Goal: Task Accomplishment & Management: Use online tool/utility

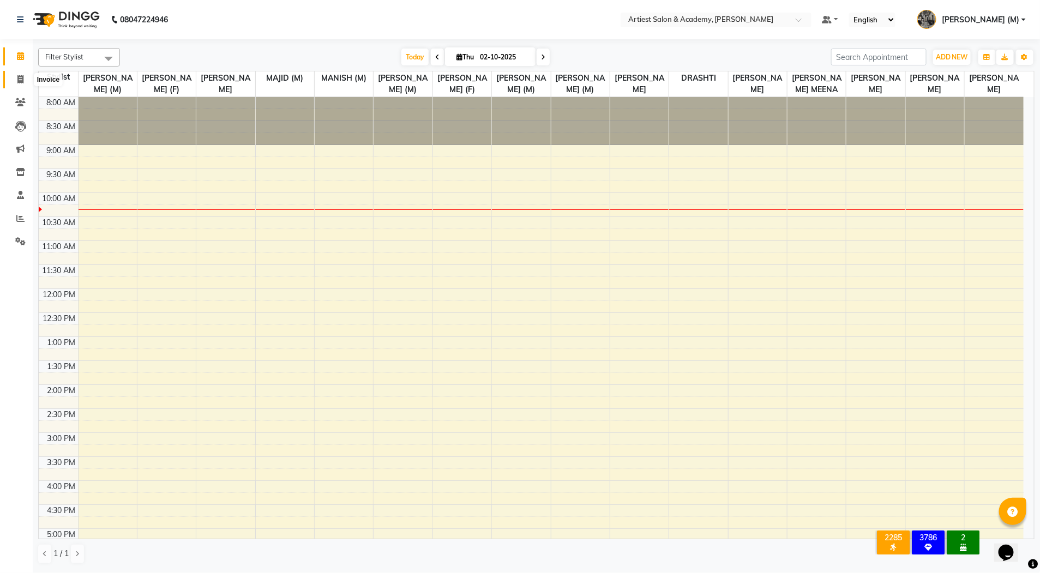
click at [20, 83] on icon at bounding box center [20, 79] width 6 height 8
select select "service"
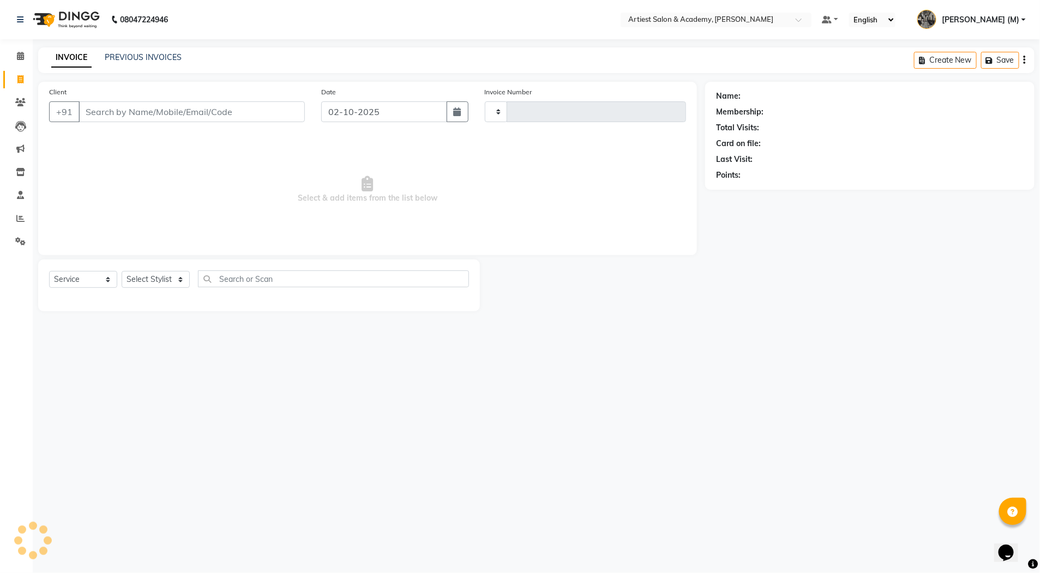
type input "4000"
select select "5123"
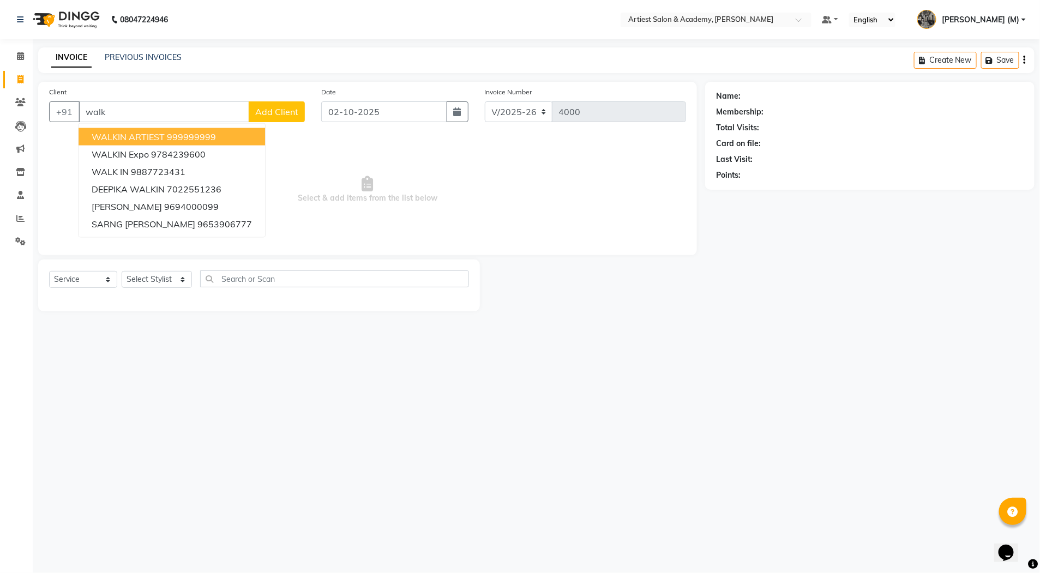
click at [186, 133] on ngb-highlight "999999999" at bounding box center [191, 136] width 49 height 11
type input "999999999"
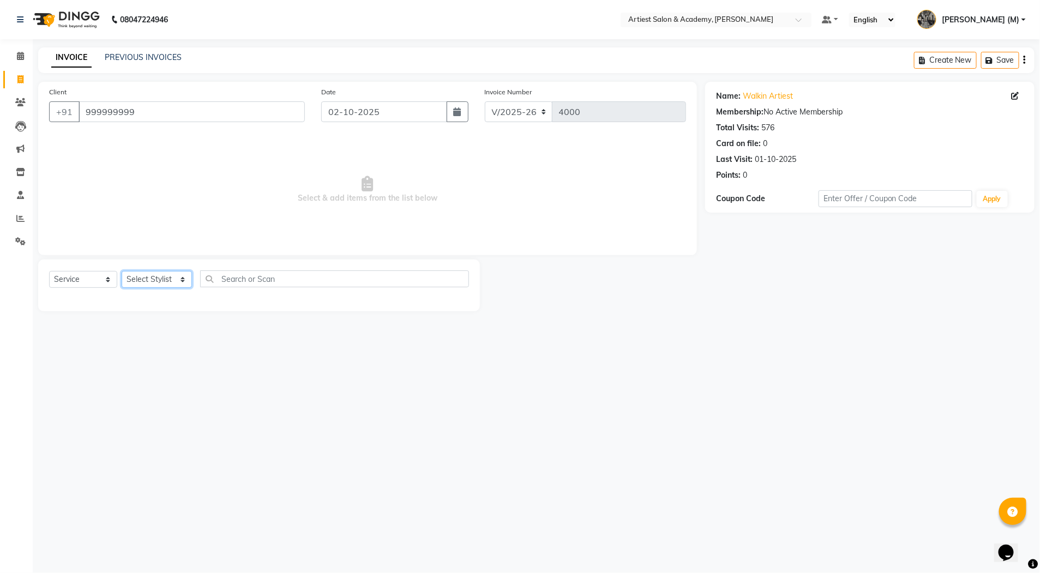
click at [156, 276] on select "Select Stylist [PERSON_NAME] (M) [PERSON_NAME] (F) [PERSON_NAME] DRASHTI [PERSO…" at bounding box center [157, 279] width 70 height 17
select select "35982"
click at [122, 271] on select "Select Stylist [PERSON_NAME] (M) [PERSON_NAME] (F) [PERSON_NAME] DRASHTI [PERSO…" at bounding box center [157, 279] width 70 height 17
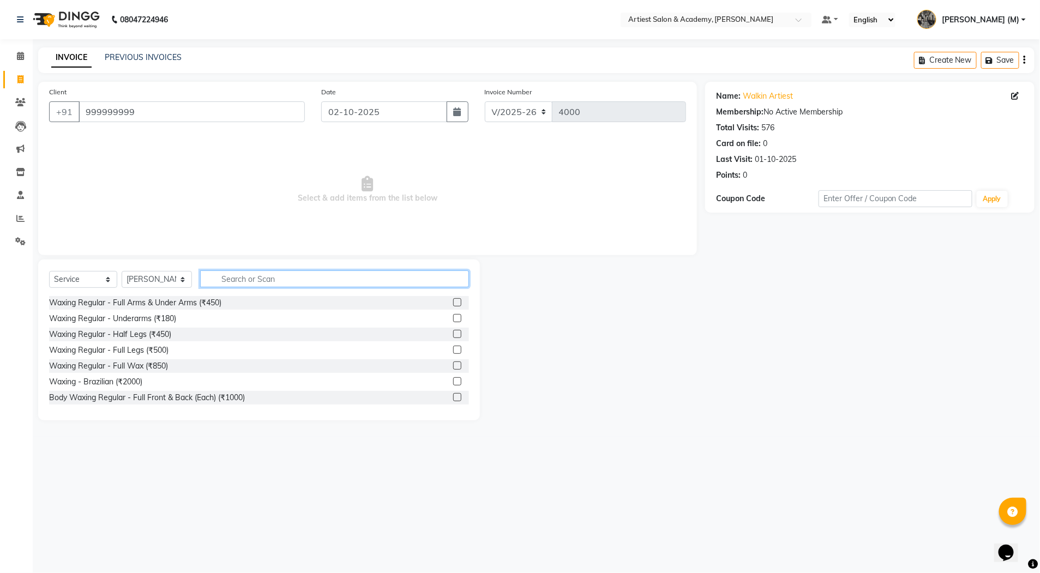
click at [297, 275] on input "text" at bounding box center [334, 278] width 269 height 17
type input "hai"
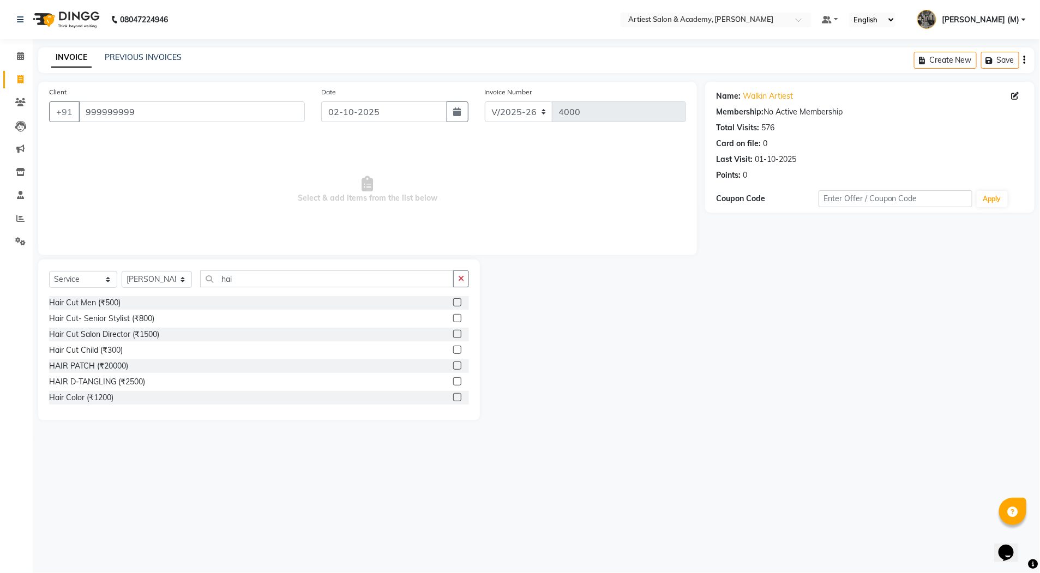
click at [453, 302] on label at bounding box center [457, 302] width 8 height 8
click at [453, 302] on input "checkbox" at bounding box center [456, 302] width 7 height 7
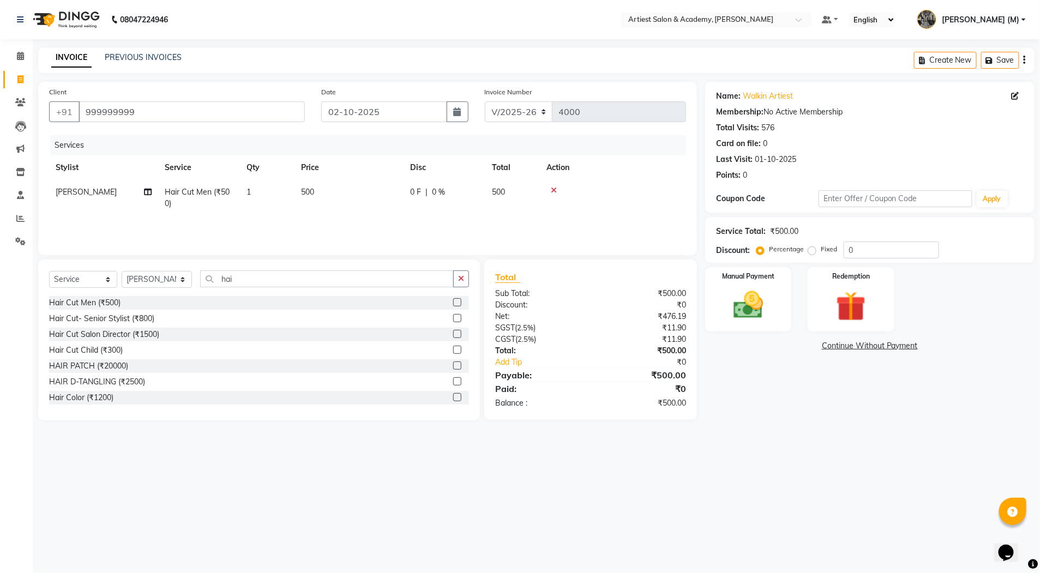
click at [453, 304] on label at bounding box center [457, 302] width 8 height 8
click at [453, 304] on input "checkbox" at bounding box center [456, 302] width 7 height 7
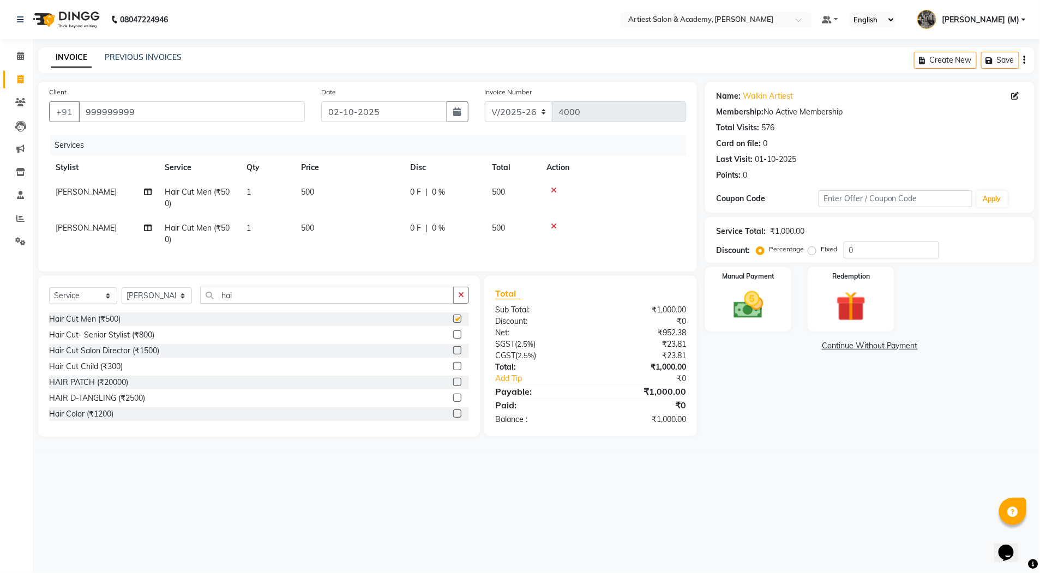
checkbox input "false"
click at [554, 228] on icon at bounding box center [554, 226] width 6 height 8
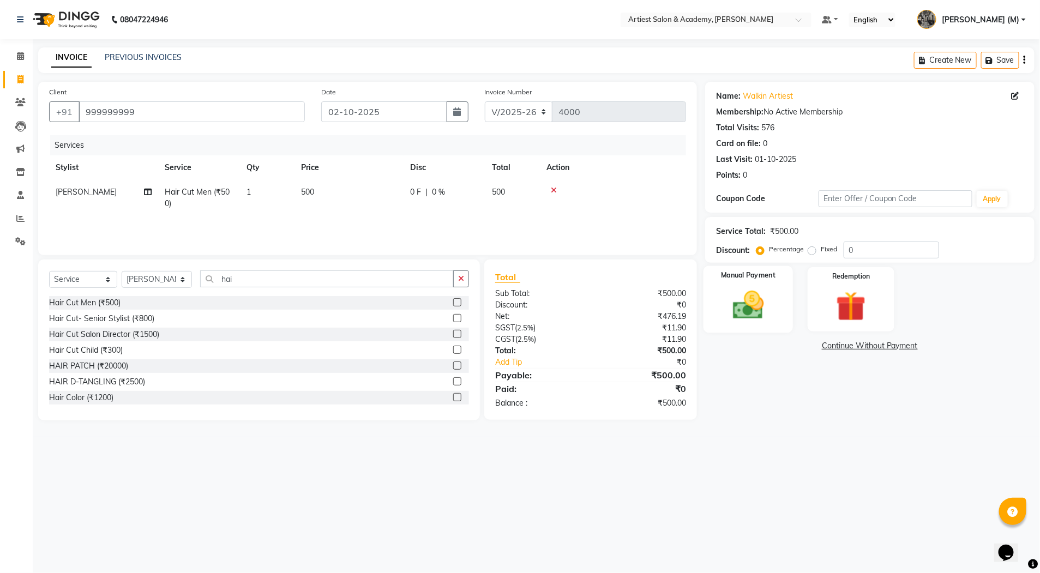
click at [745, 313] on img at bounding box center [748, 305] width 50 height 36
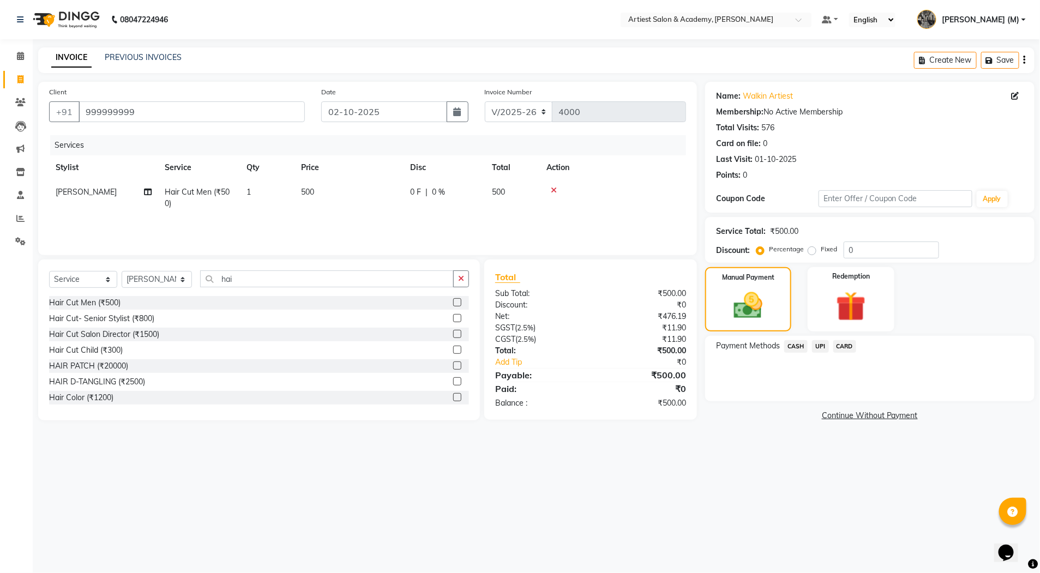
click at [795, 344] on span "CASH" at bounding box center [795, 346] width 23 height 13
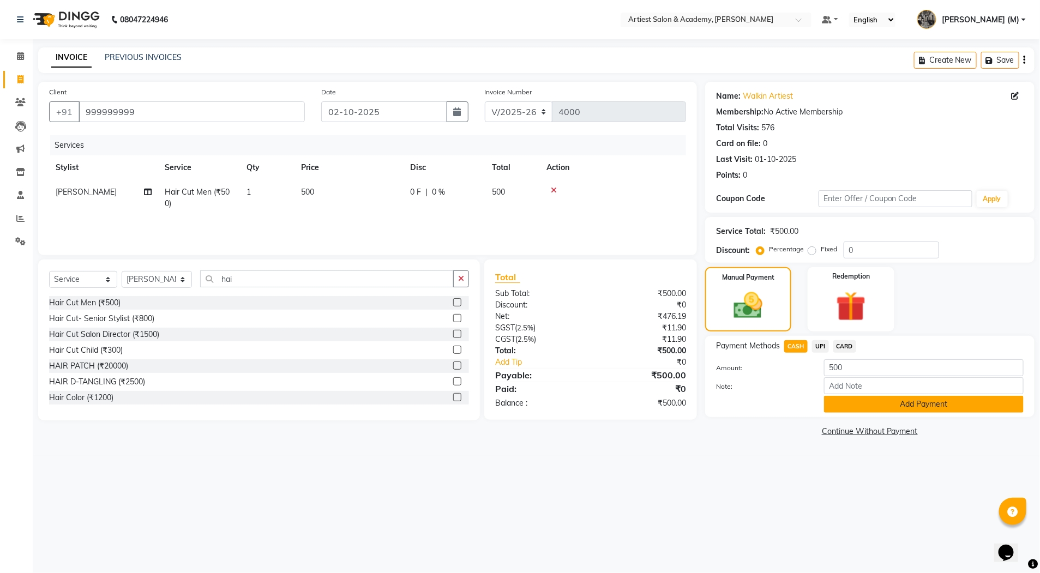
click at [952, 402] on button "Add Payment" at bounding box center [924, 404] width 200 height 17
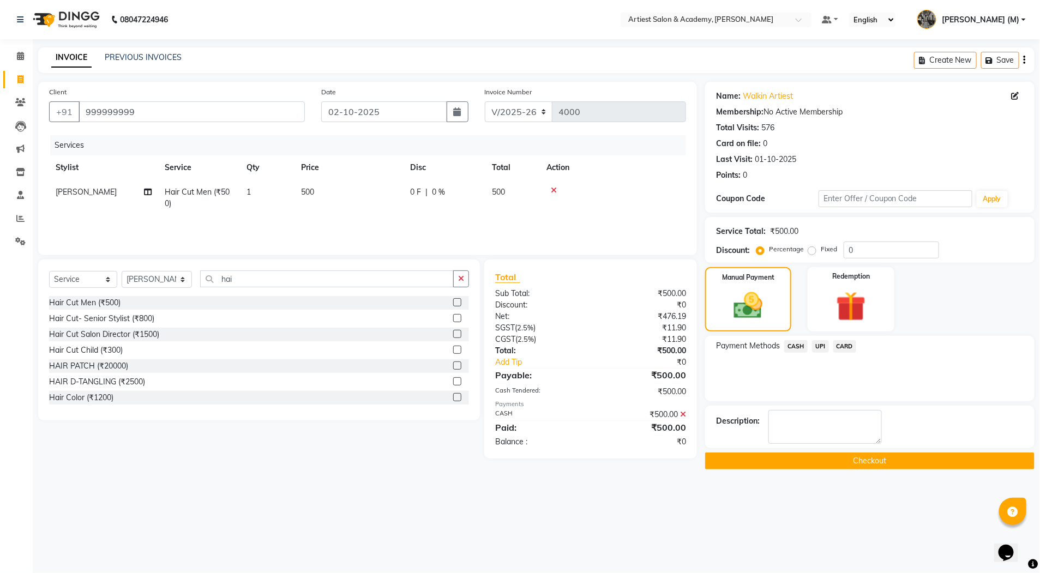
click at [908, 460] on button "Checkout" at bounding box center [869, 460] width 329 height 17
